Goal: Transaction & Acquisition: Purchase product/service

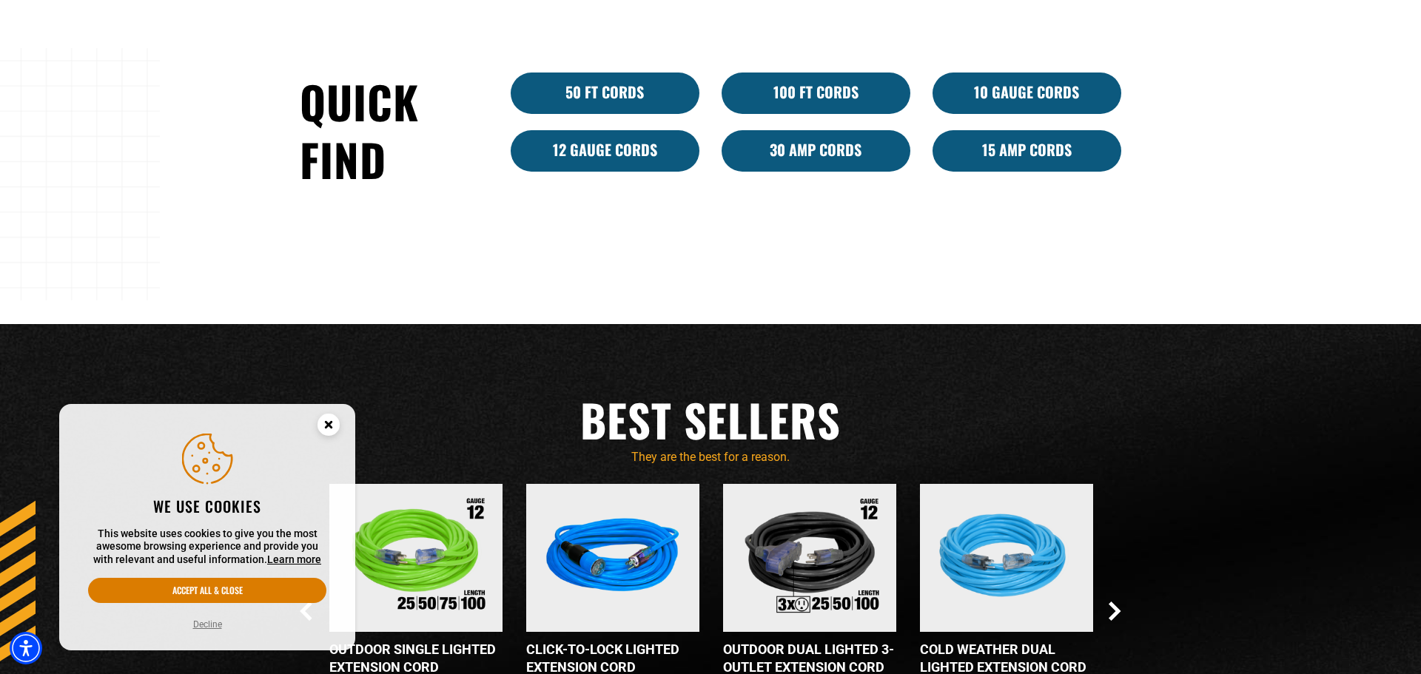
scroll to position [1095, 0]
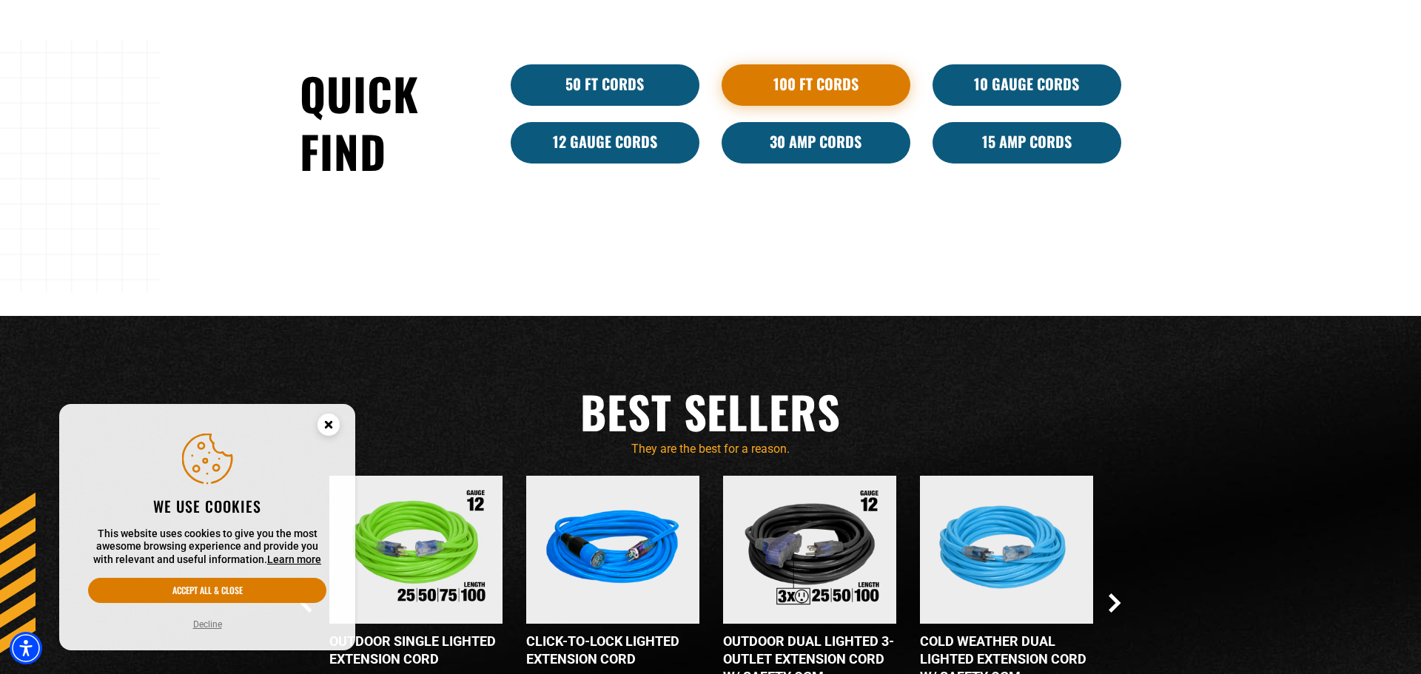
click at [786, 73] on link "100 Ft Cords" at bounding box center [816, 84] width 189 height 41
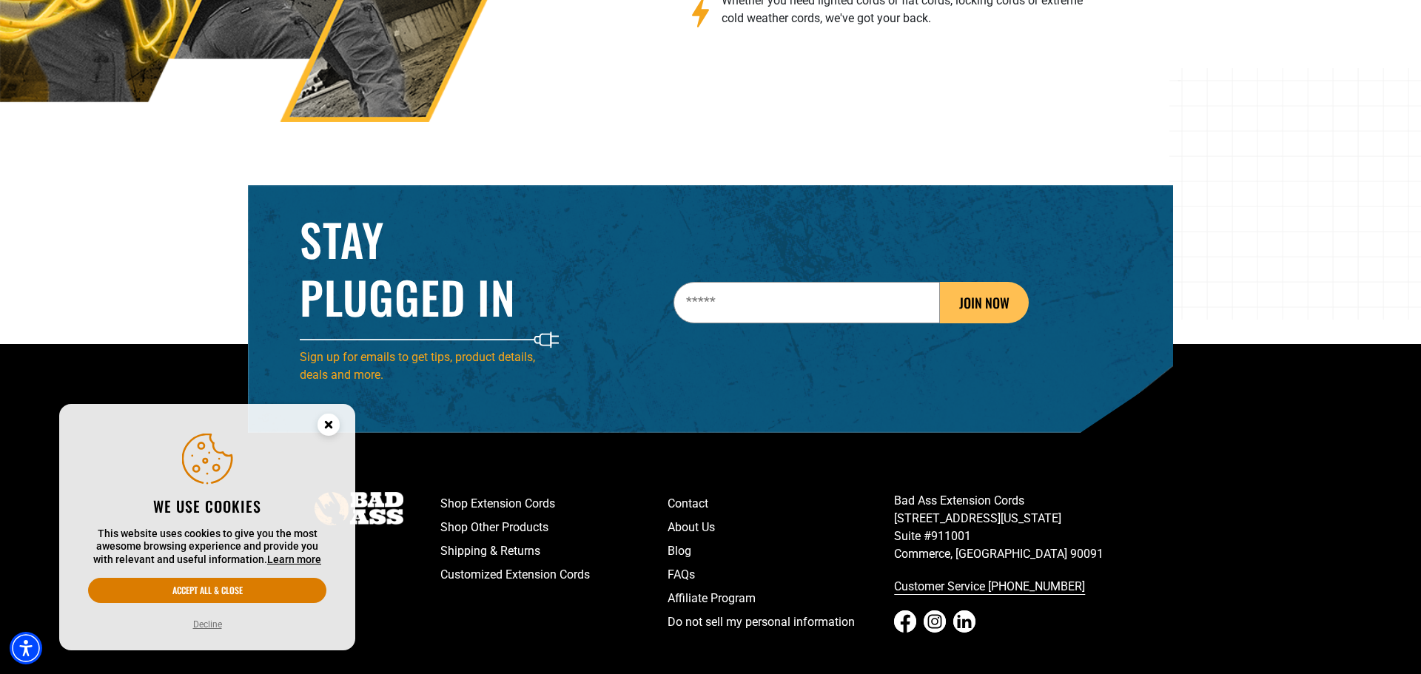
scroll to position [2387, 0]
